Goal: Information Seeking & Learning: Compare options

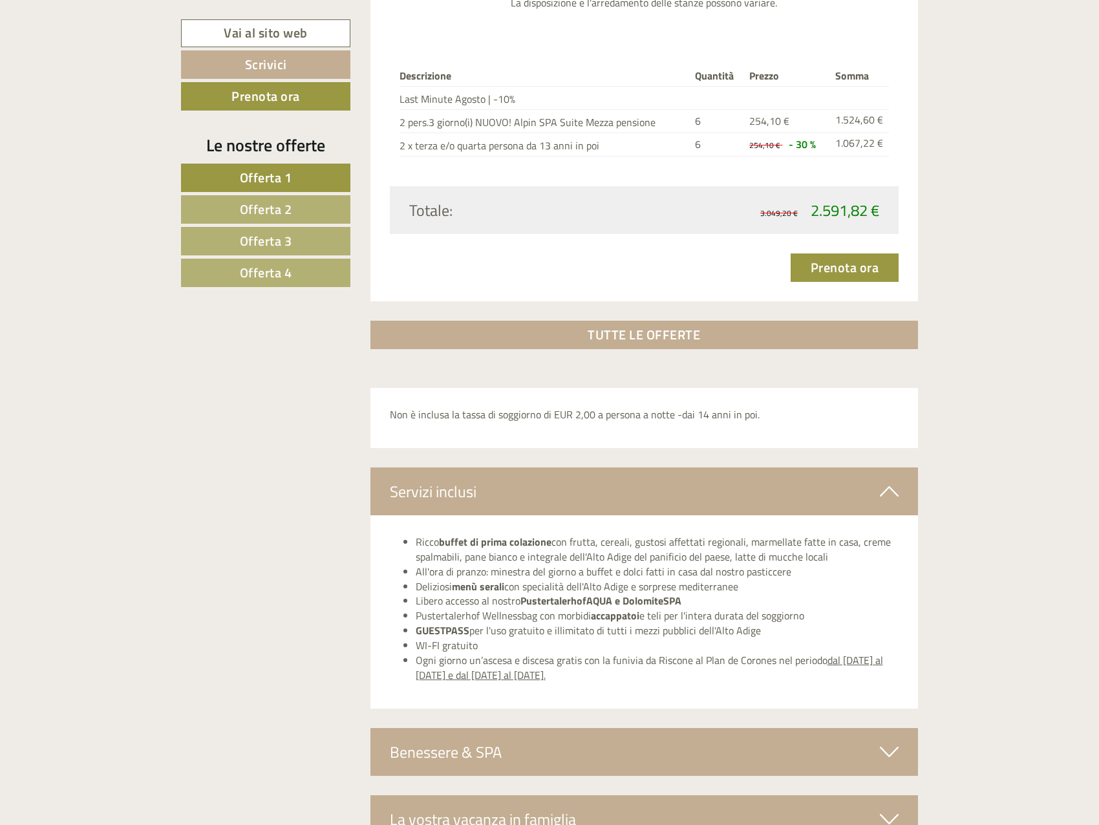
click at [231, 279] on link "Offerta 4" at bounding box center [265, 272] width 169 height 28
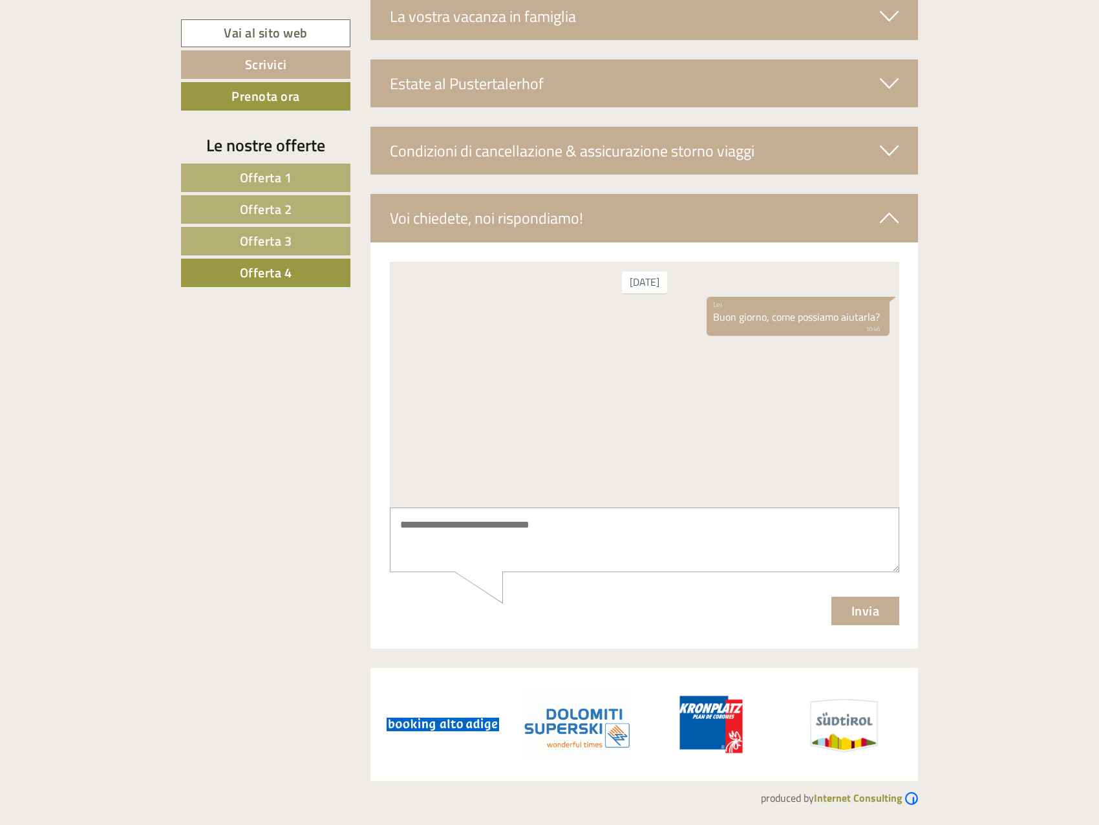
scroll to position [766, 0]
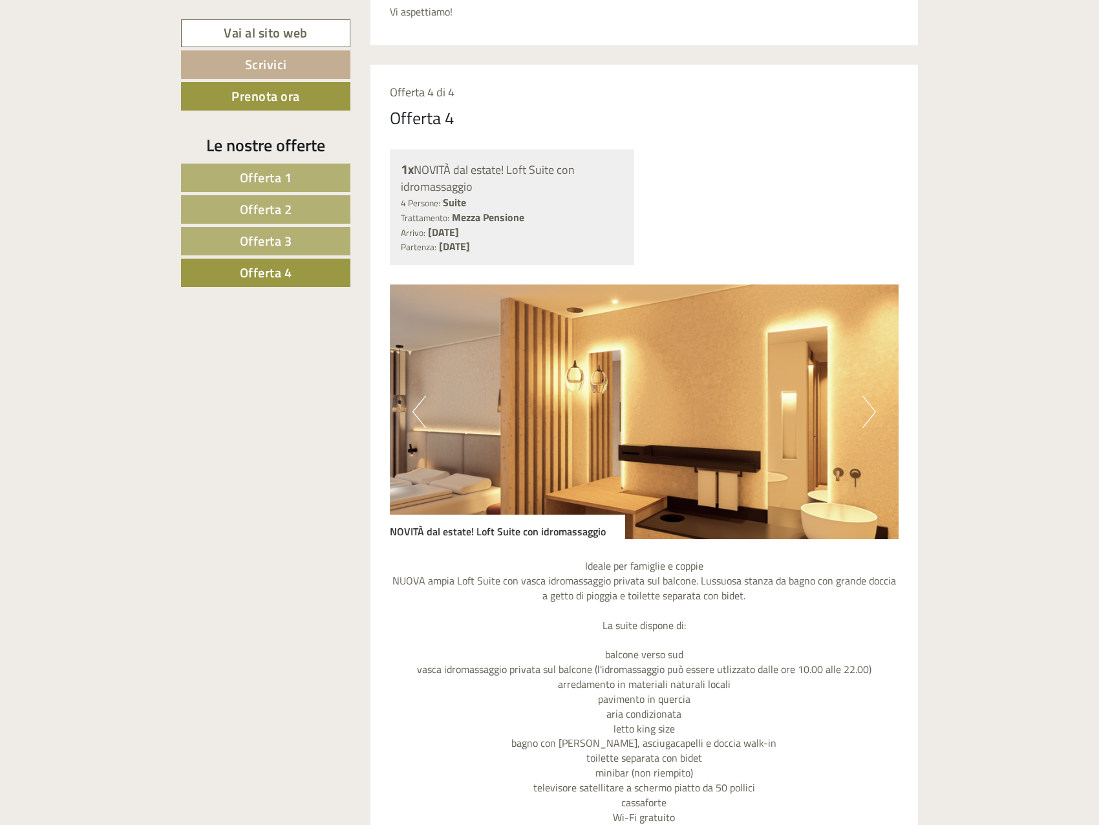
click at [271, 176] on span "Offerta 1" at bounding box center [266, 177] width 52 height 20
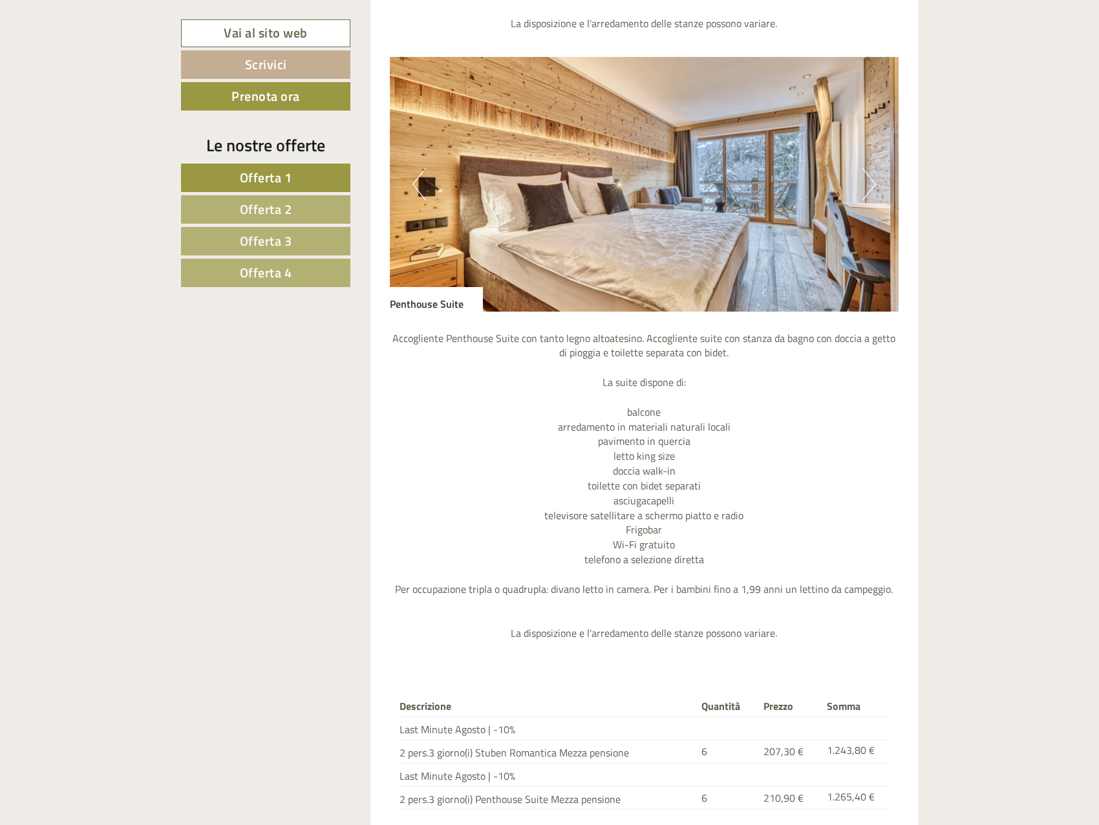
scroll to position [1800, 0]
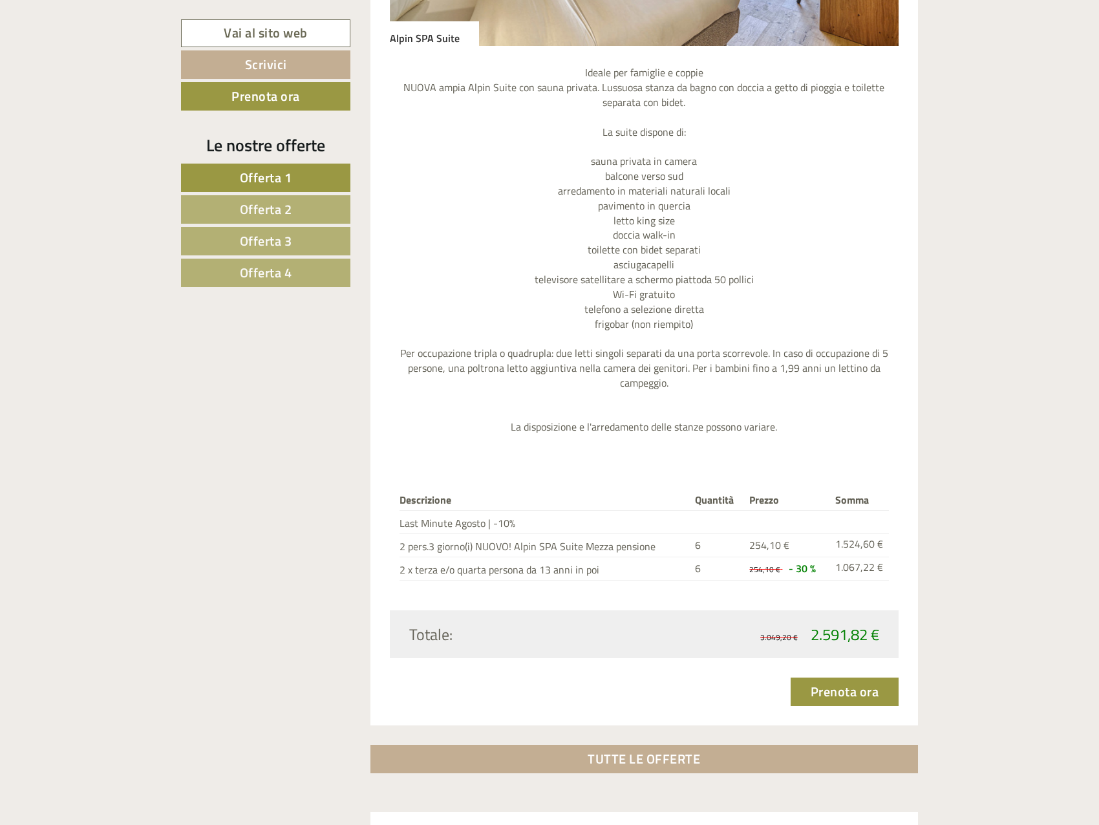
scroll to position [4265, 0]
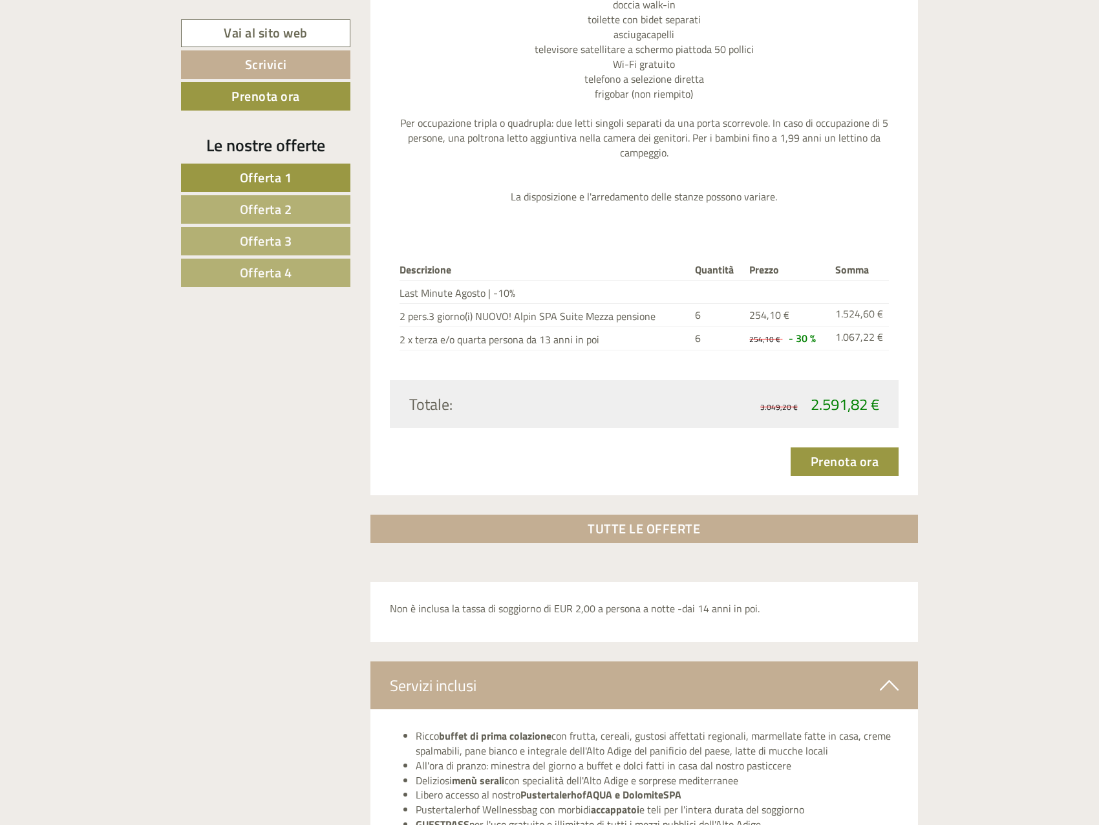
click at [299, 277] on link "Offerta 4" at bounding box center [265, 272] width 169 height 28
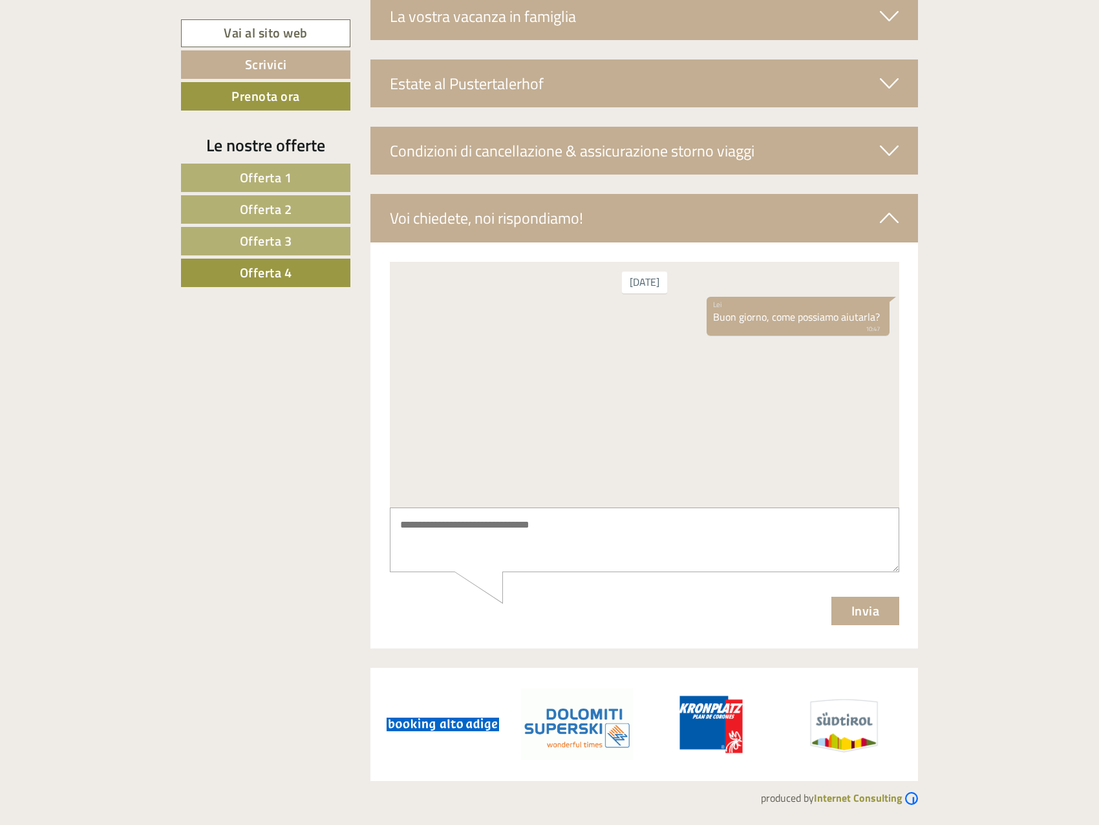
scroll to position [766, 0]
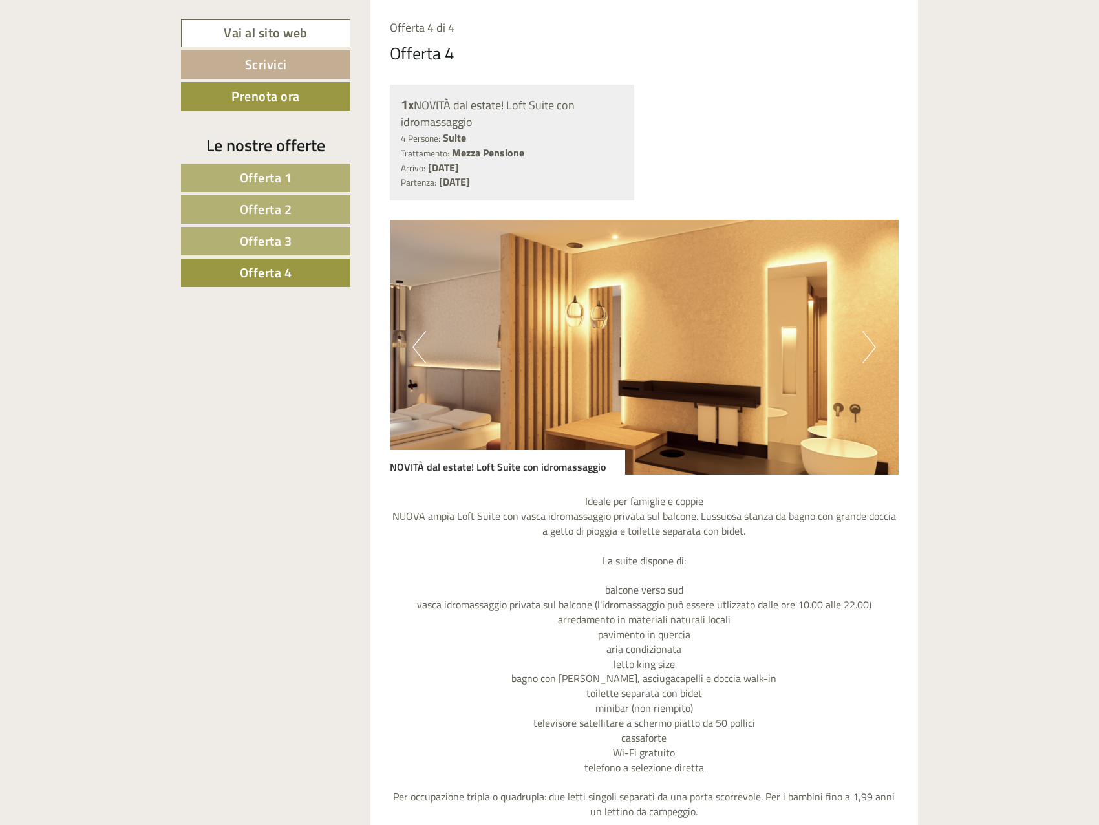
click at [290, 242] on span "Offerta 3" at bounding box center [266, 241] width 52 height 20
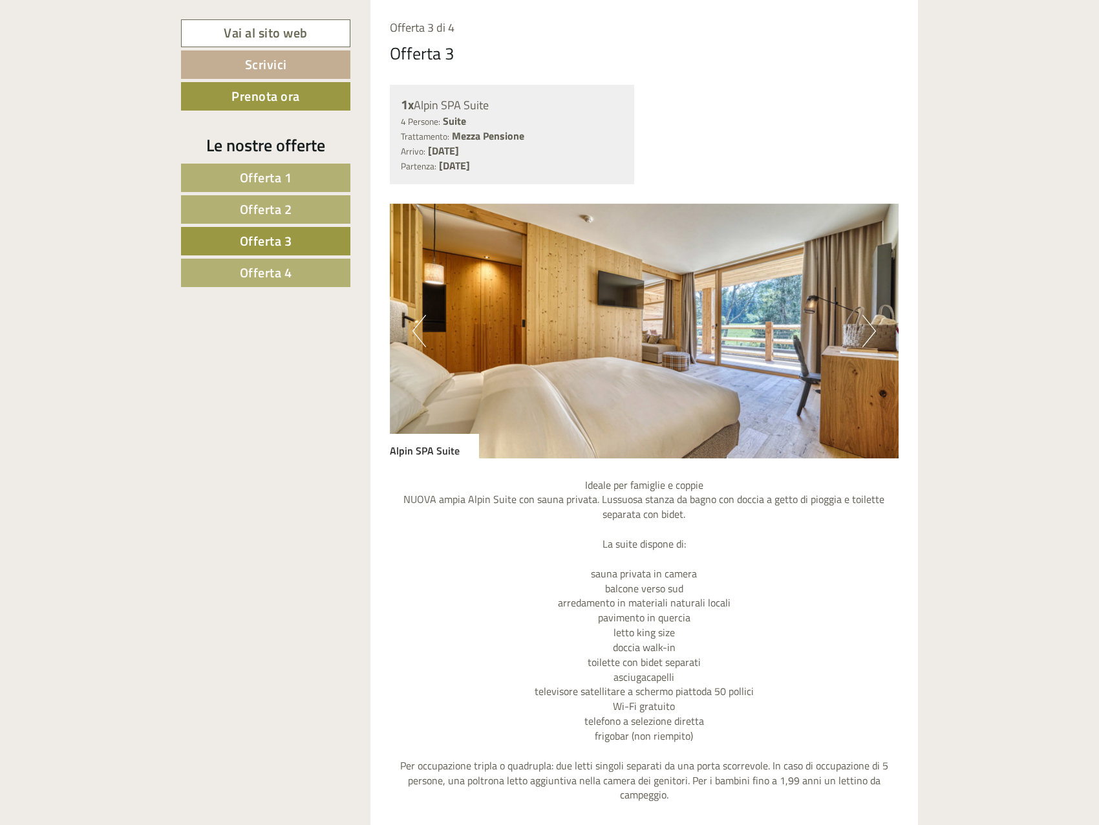
click at [289, 216] on span "Offerta 2" at bounding box center [266, 209] width 52 height 20
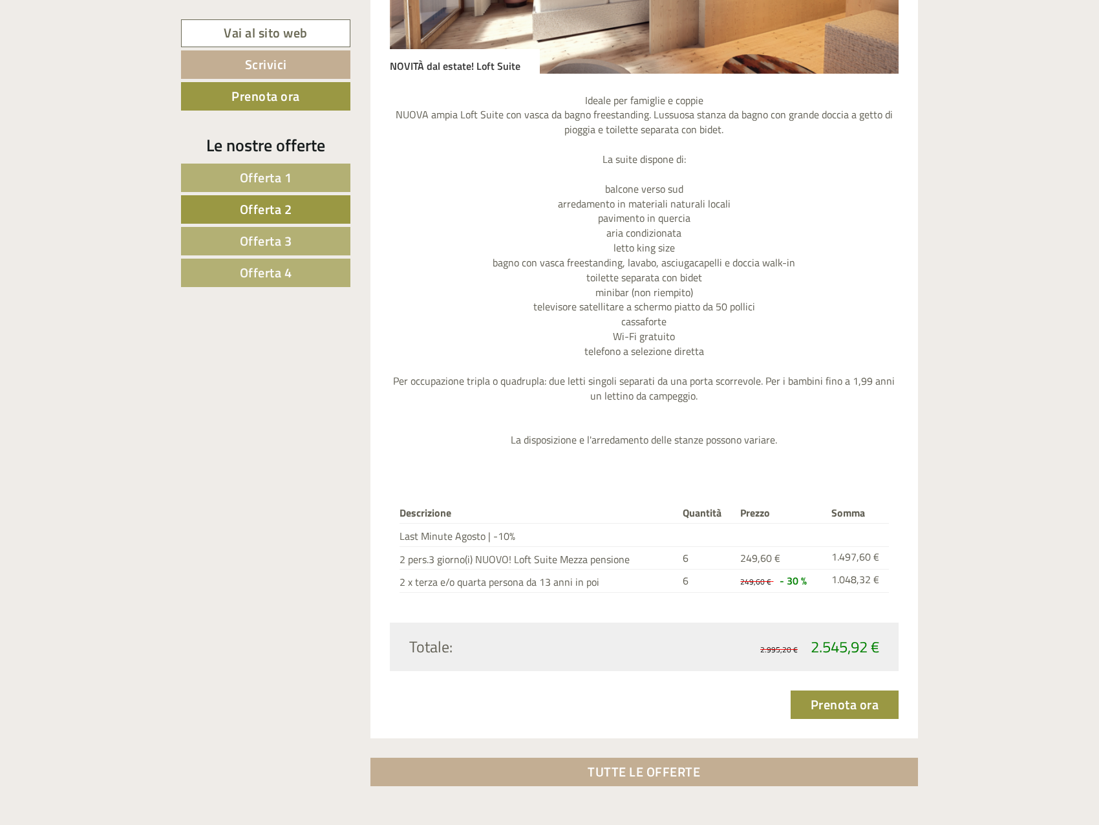
scroll to position [1218, 0]
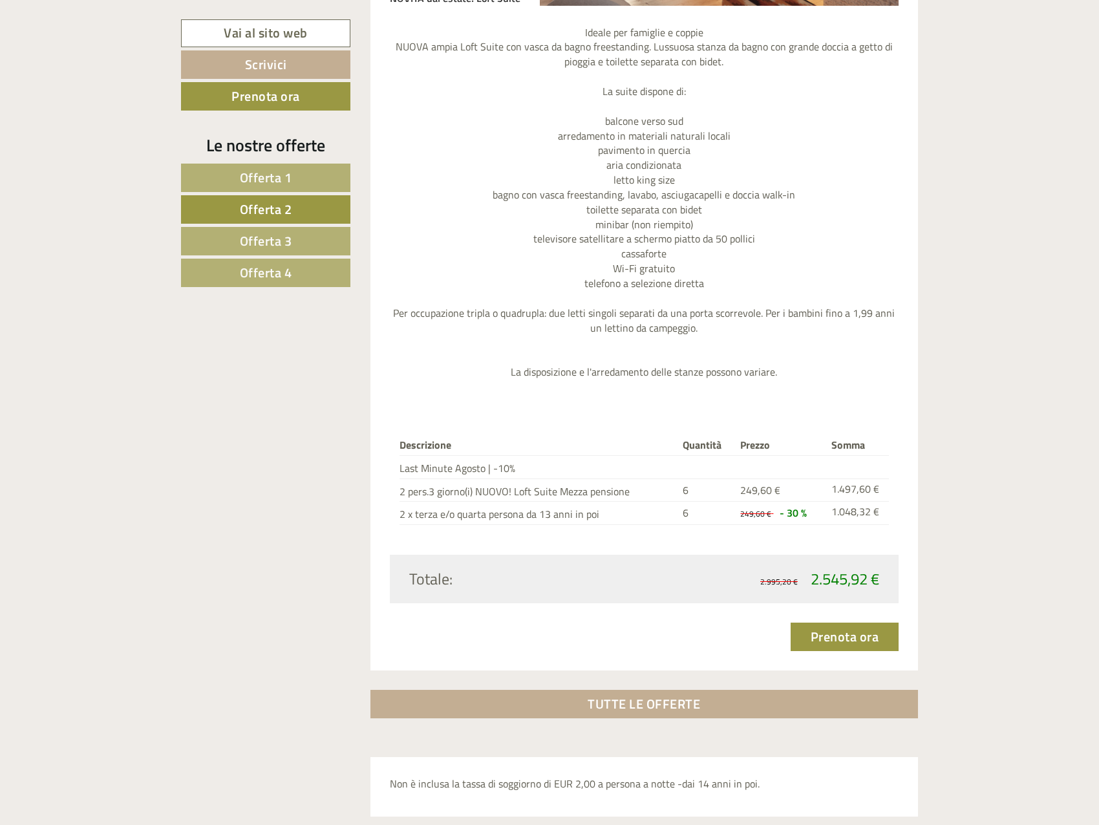
click at [273, 180] on span "Offerta 1" at bounding box center [266, 177] width 52 height 20
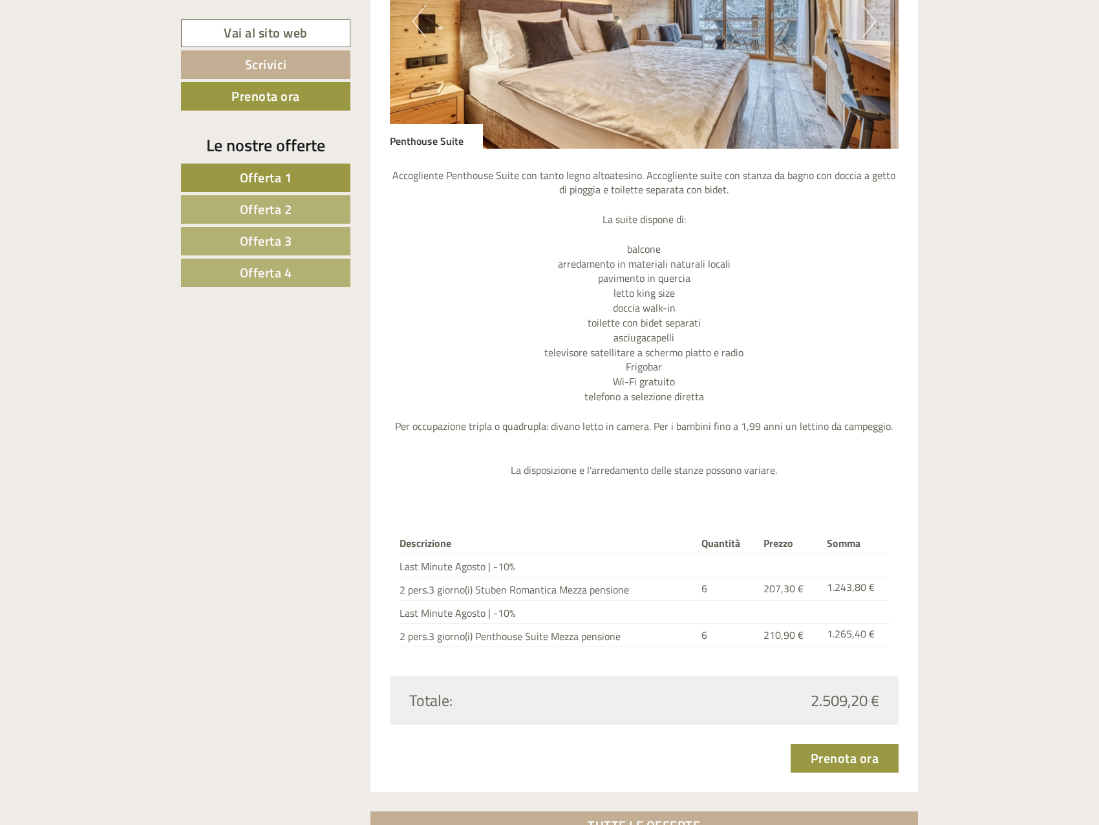
scroll to position [1993, 0]
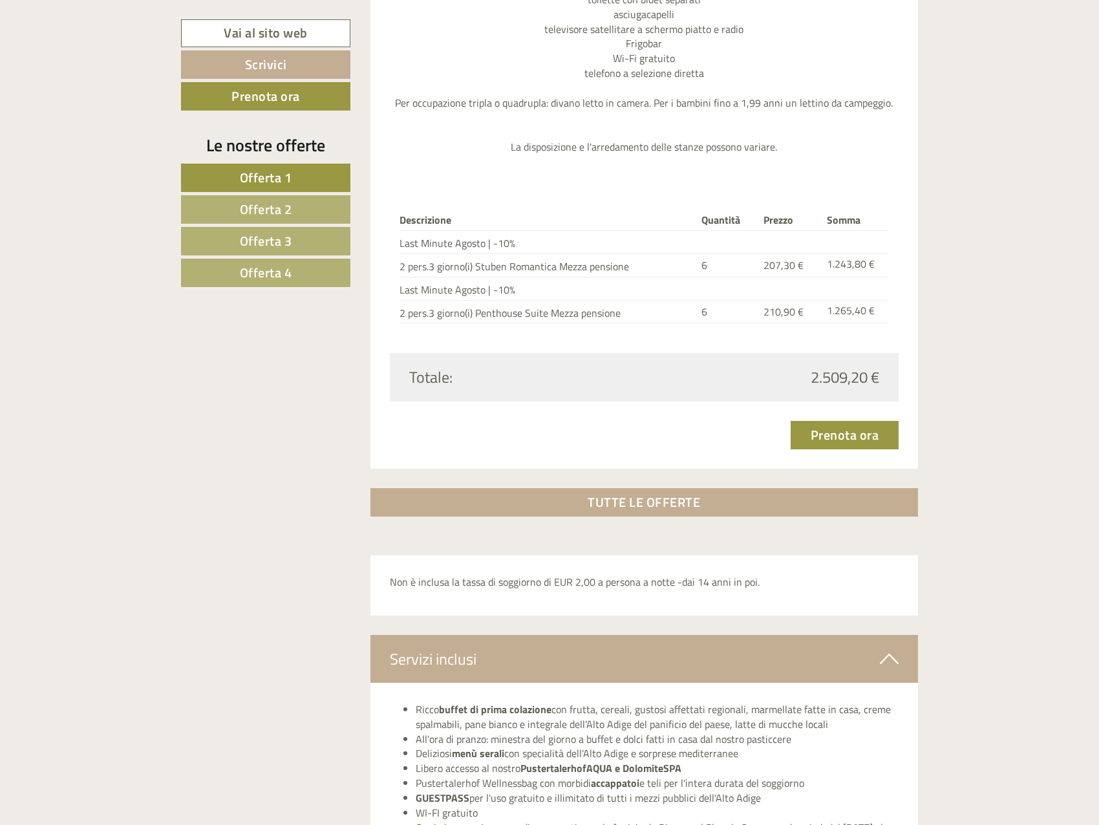
click at [287, 177] on span "Offerta 1" at bounding box center [266, 177] width 52 height 20
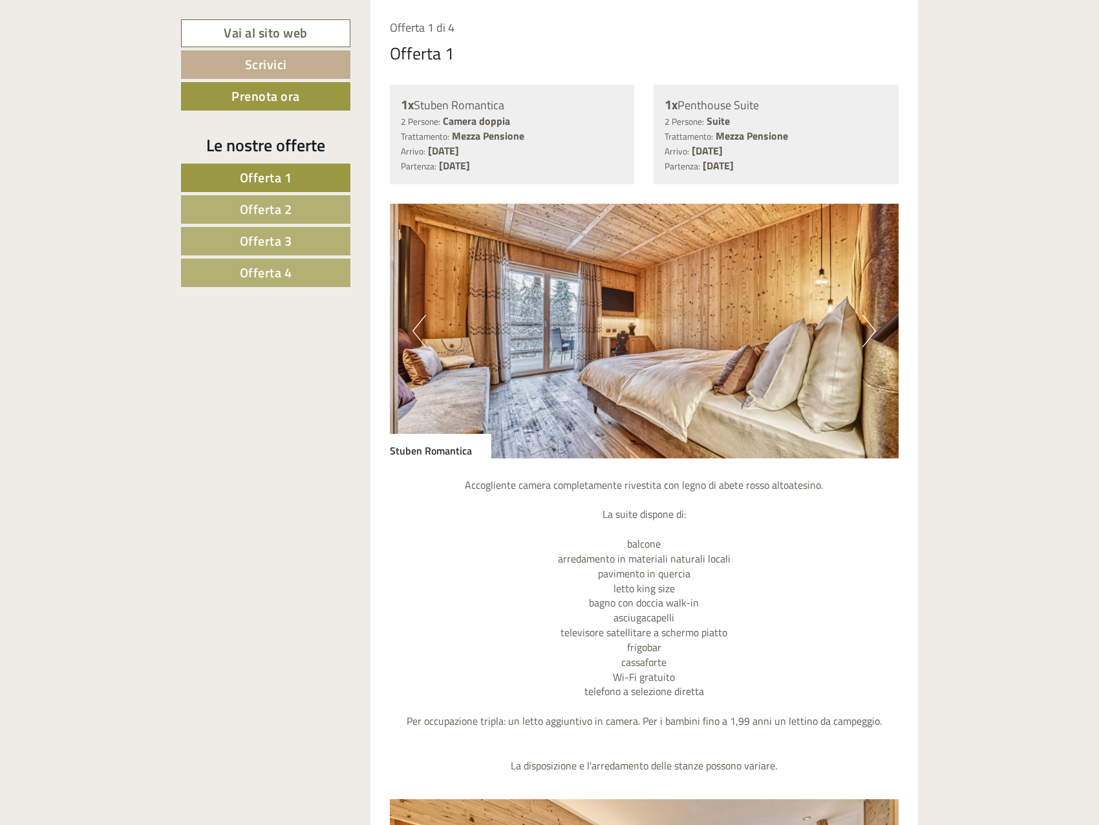
click at [282, 207] on span "Offerta 2" at bounding box center [266, 209] width 52 height 20
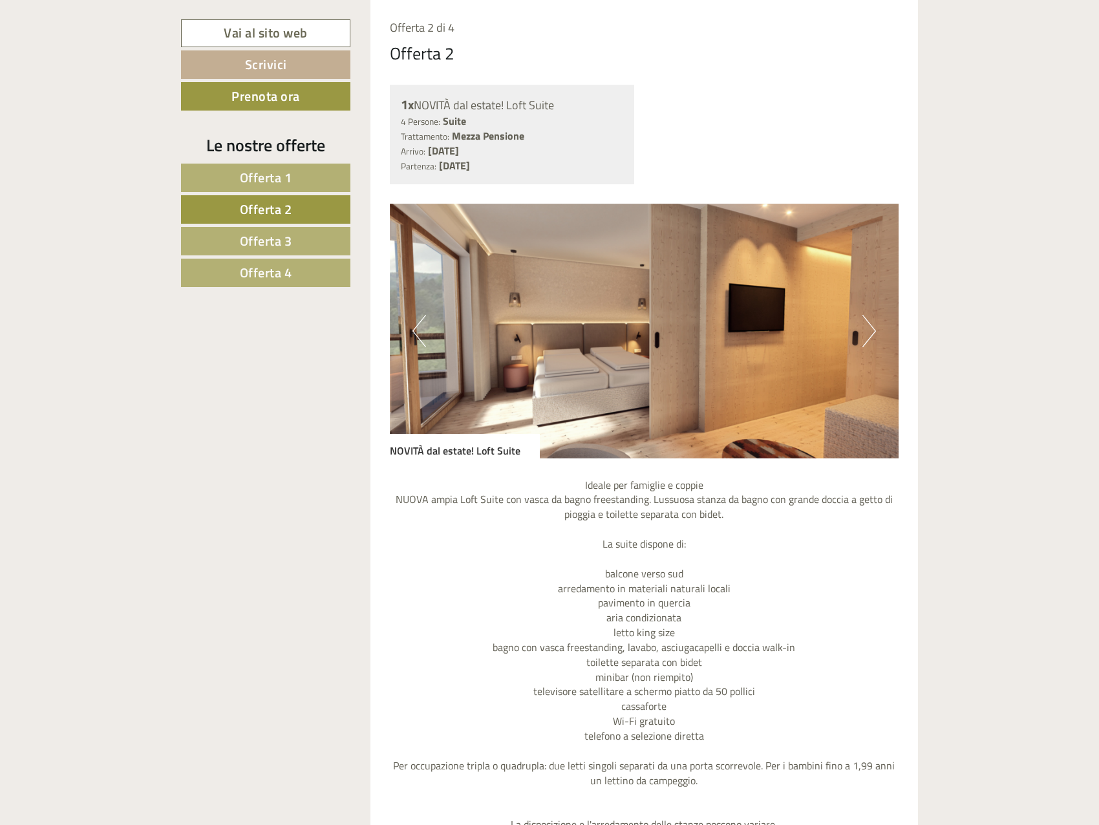
click at [311, 181] on link "Offerta 1" at bounding box center [265, 177] width 169 height 28
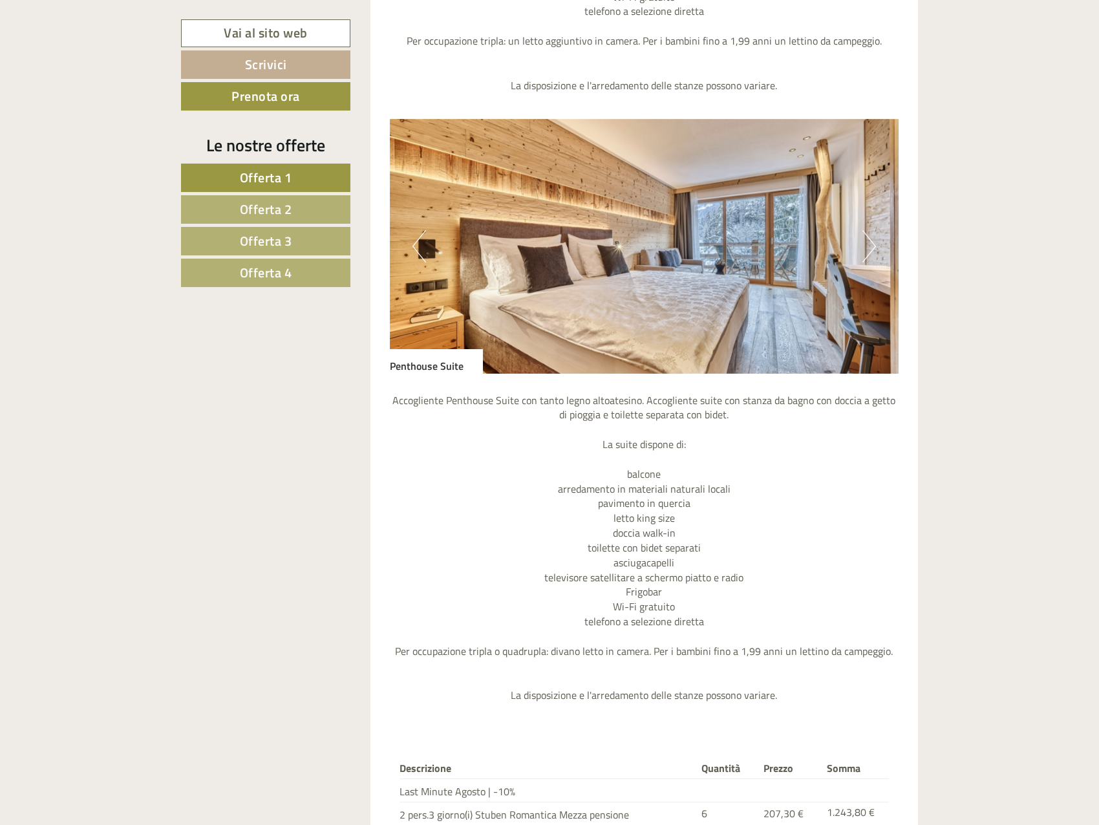
scroll to position [1670, 0]
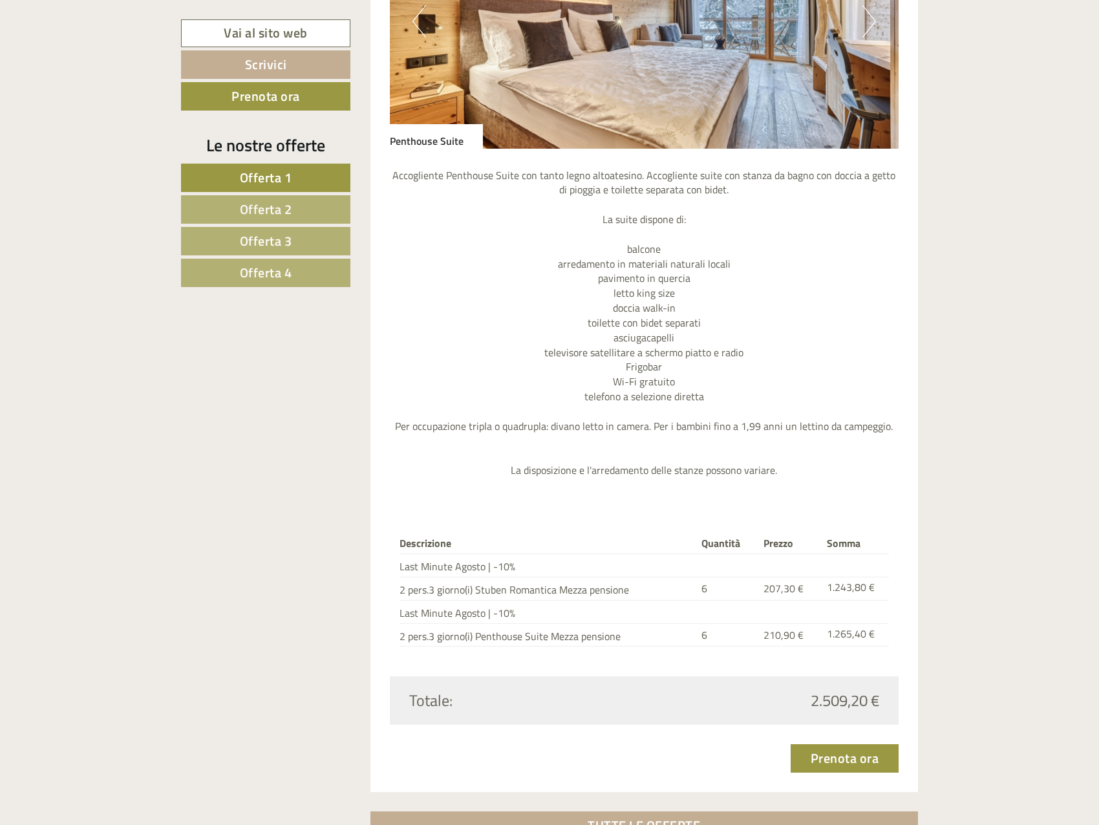
click at [252, 202] on span "Offerta 2" at bounding box center [266, 209] width 52 height 20
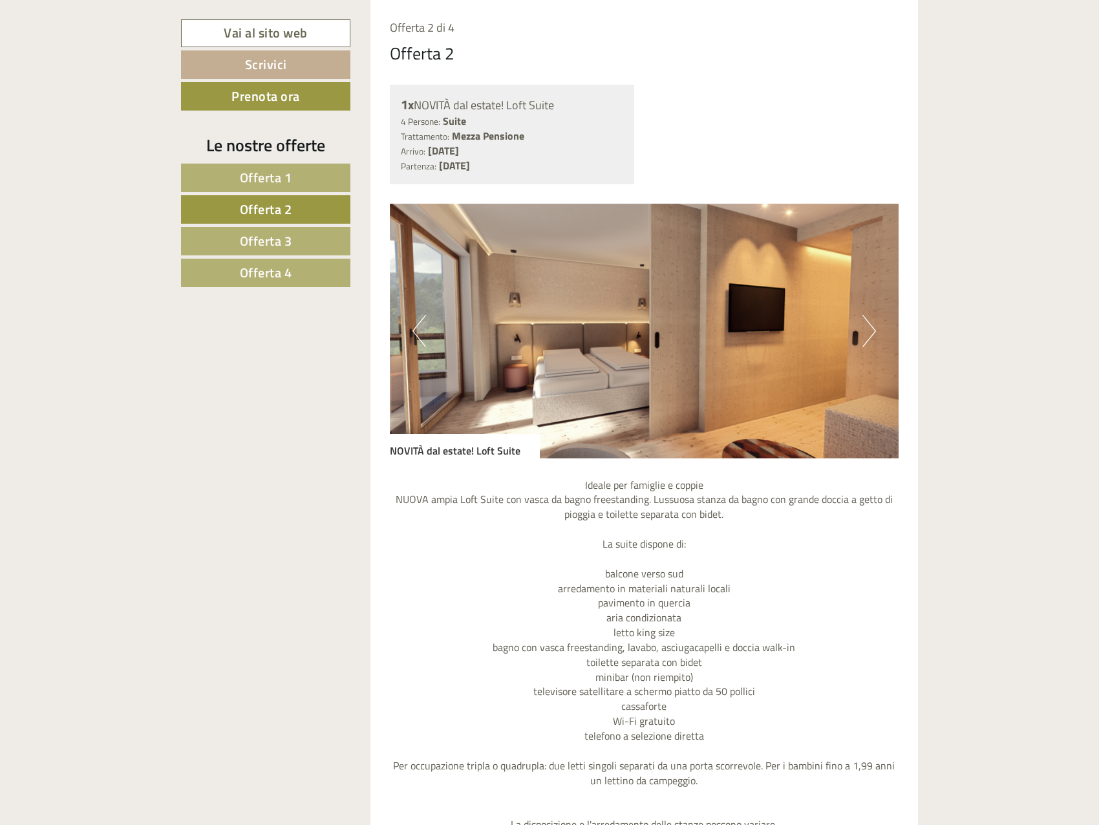
click at [280, 176] on span "Offerta 1" at bounding box center [266, 177] width 52 height 20
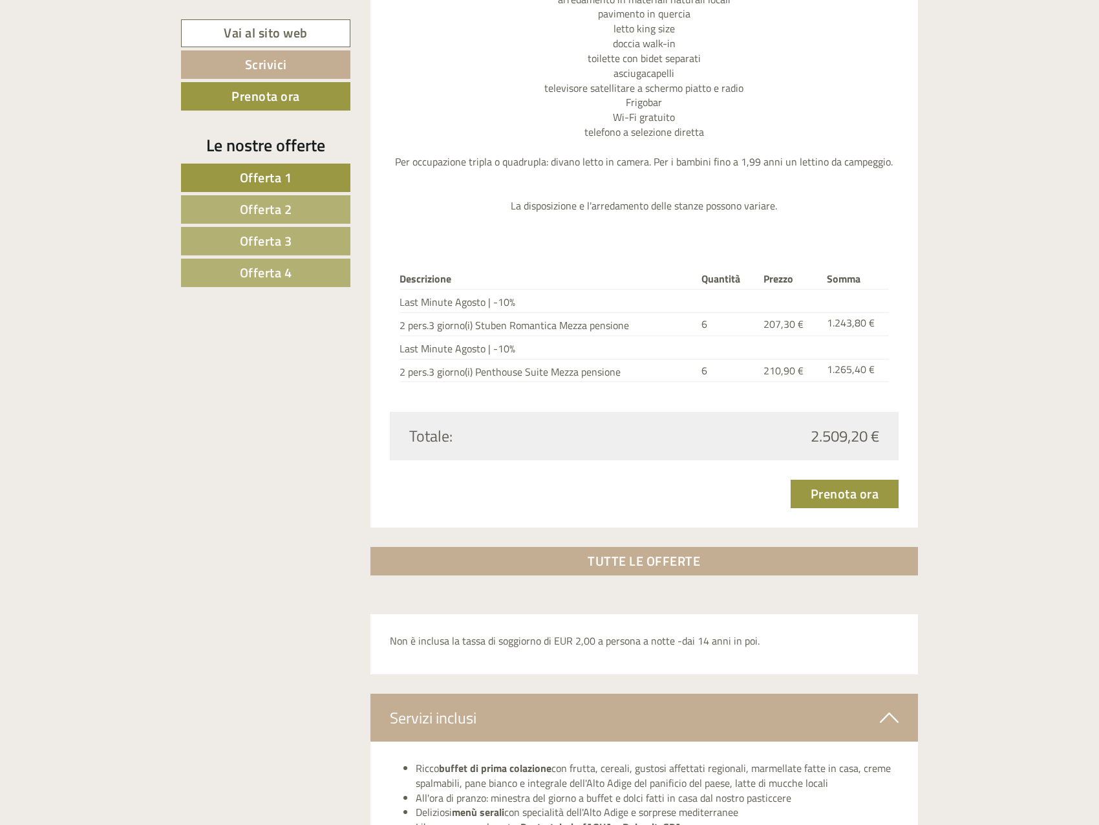
scroll to position [1929, 0]
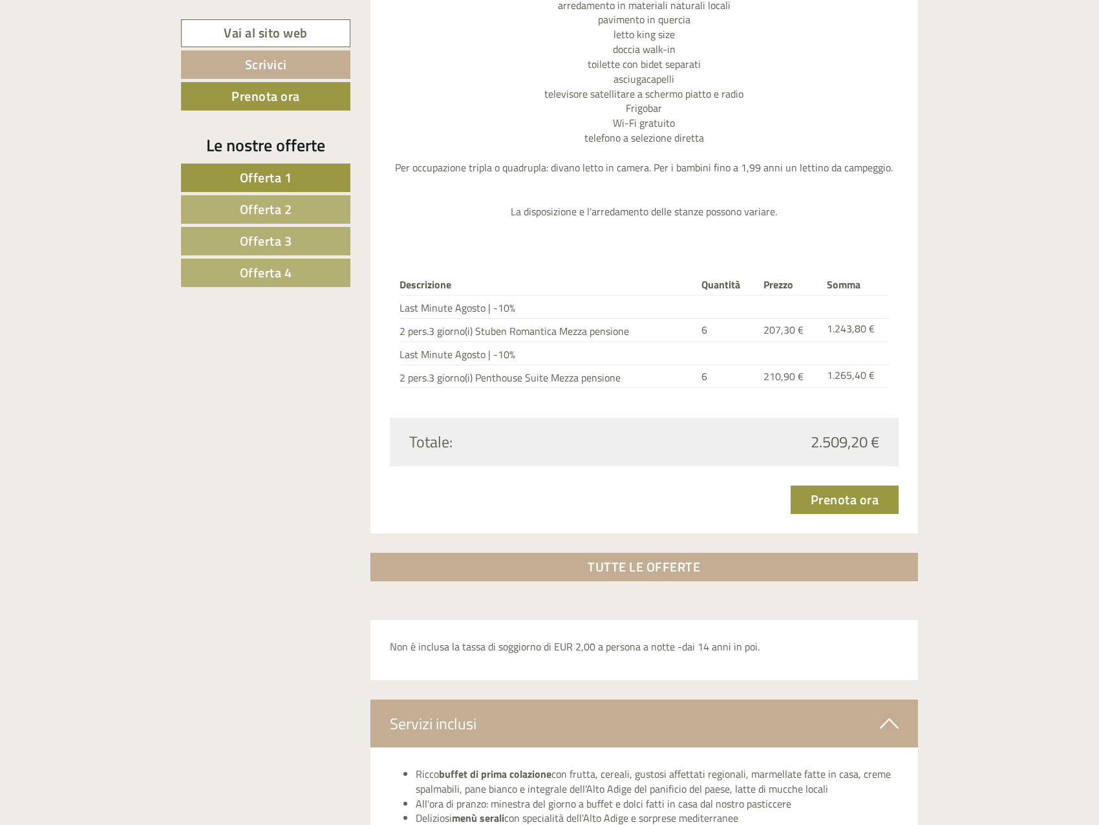
drag, startPoint x: 176, startPoint y: 176, endPoint x: 152, endPoint y: 526, distance: 351.0
click at [108, 513] on div "Buongiorno Signora Benassi! Una dichiarazione d'amore per il lusso del naturale…" at bounding box center [549, 228] width 1099 height 3262
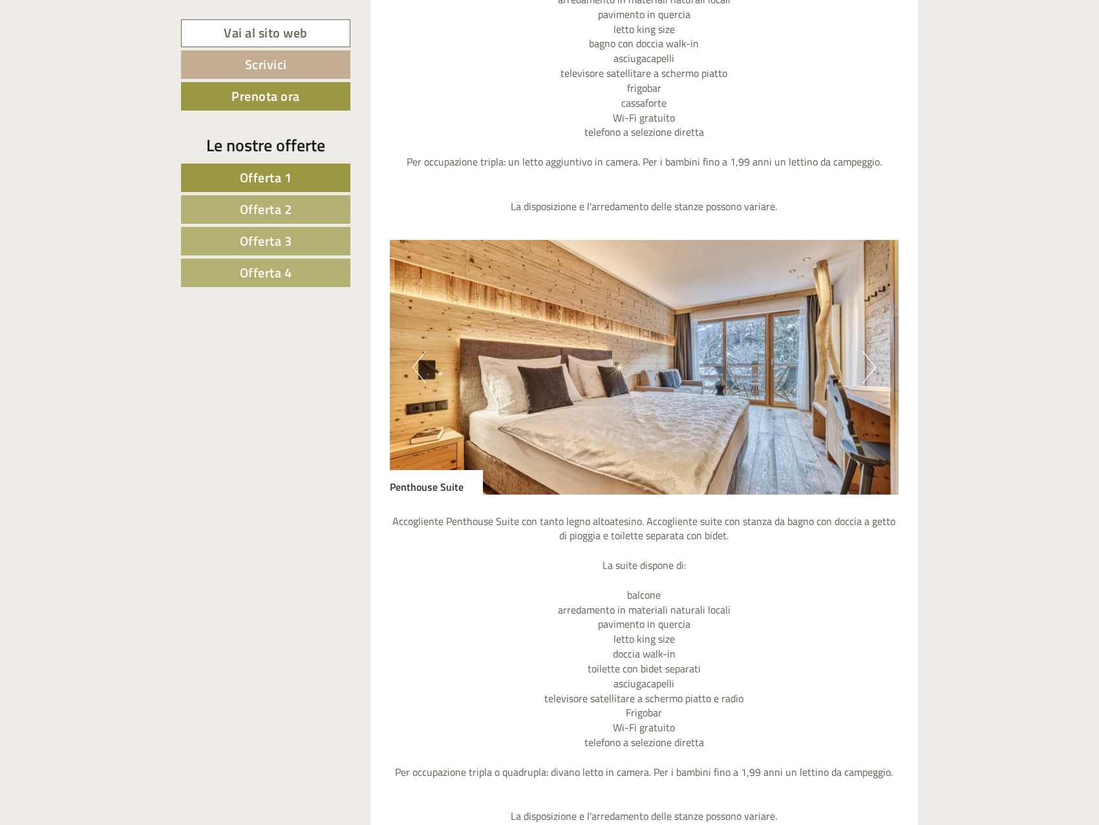
scroll to position [1486, 0]
